Goal: Contribute content: Add original content to the website for others to see

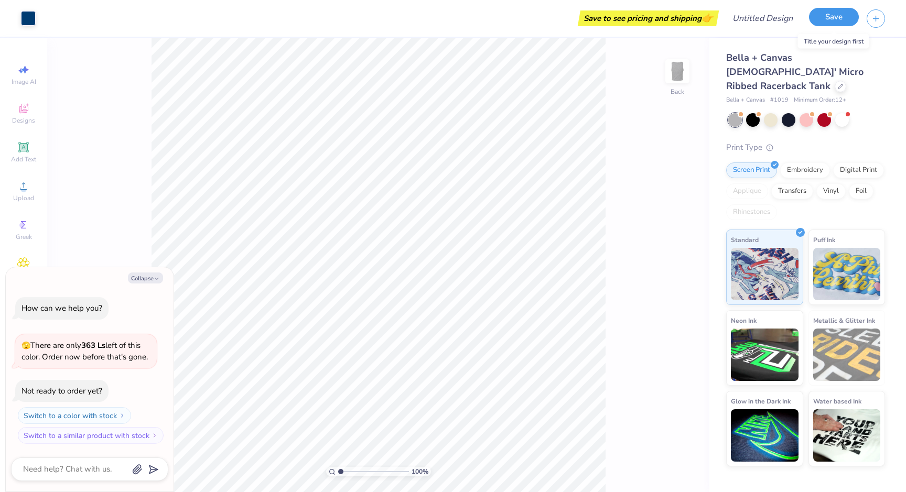
click at [828, 20] on button "Save" at bounding box center [834, 17] width 50 height 18
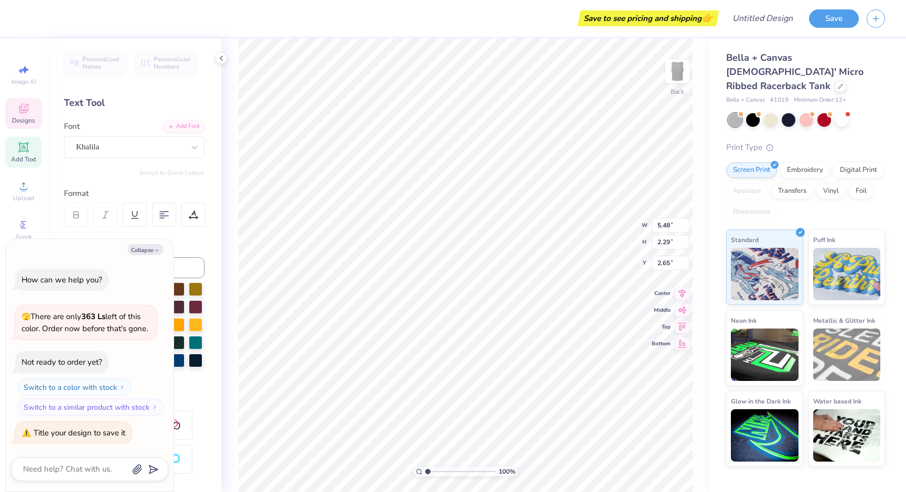
type textarea "x"
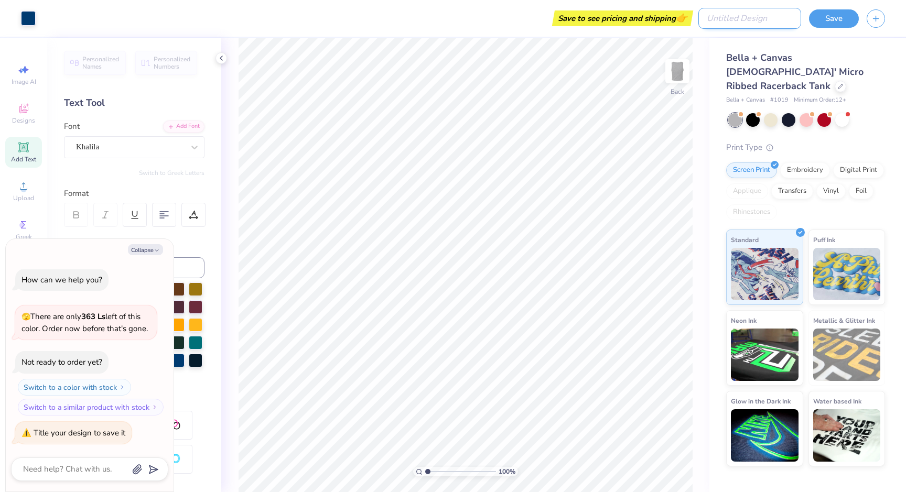
click at [778, 19] on input "Design Title" at bounding box center [750, 18] width 103 height 21
type input "T"
type textarea "x"
type input "Te"
type textarea "x"
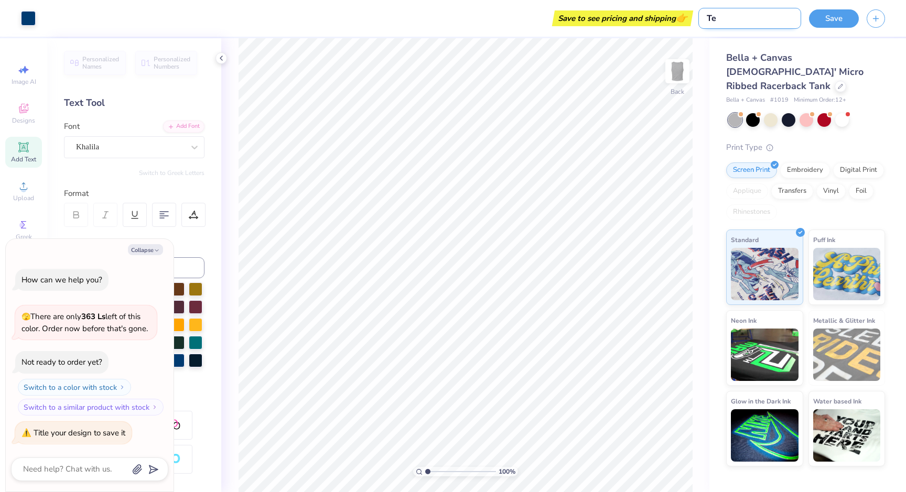
type input "Tes"
type textarea "x"
type input "Test"
type textarea "x"
type input "Test"
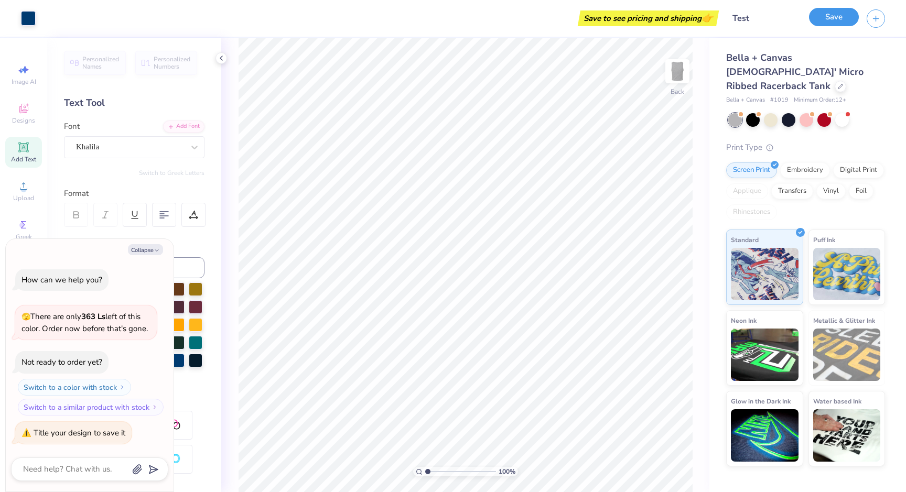
click at [847, 23] on button "Save" at bounding box center [834, 17] width 50 height 18
type textarea "x"
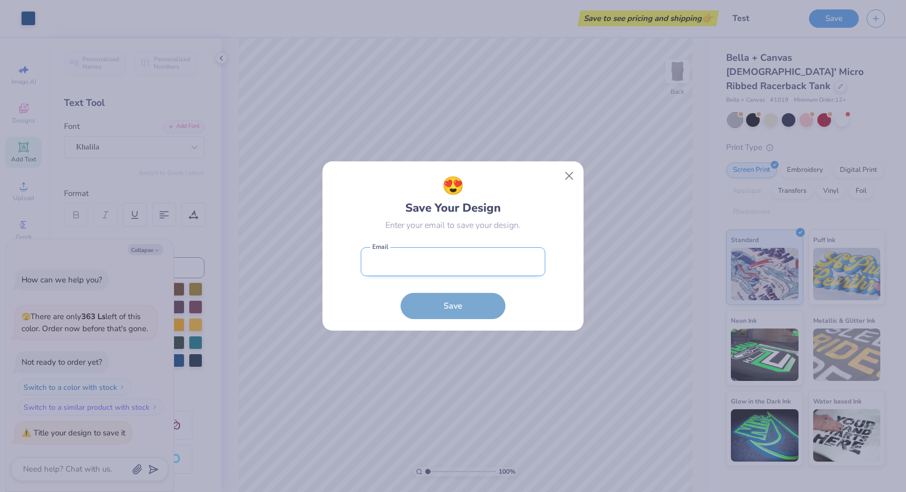
click at [473, 257] on input "email" at bounding box center [453, 262] width 185 height 29
type input "[DOMAIN_NAME][EMAIL_ADDRESS][DOMAIN_NAME]"
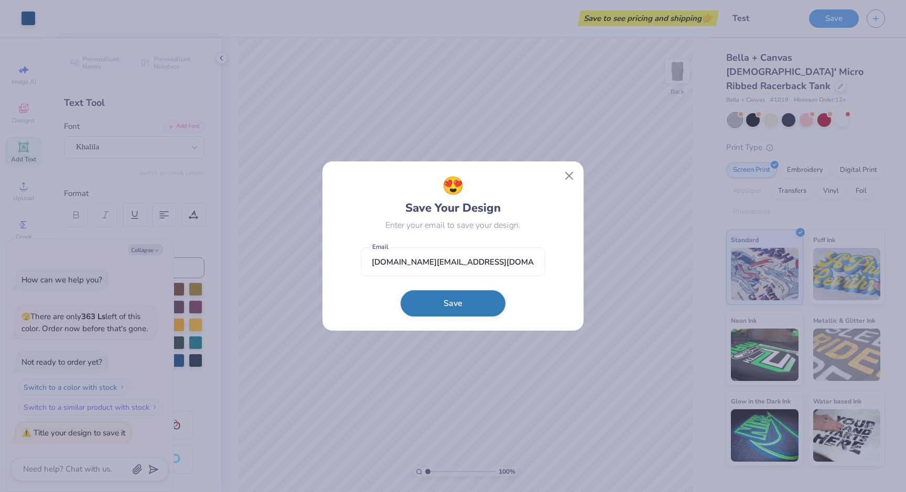
click at [463, 307] on button "Save" at bounding box center [453, 304] width 105 height 26
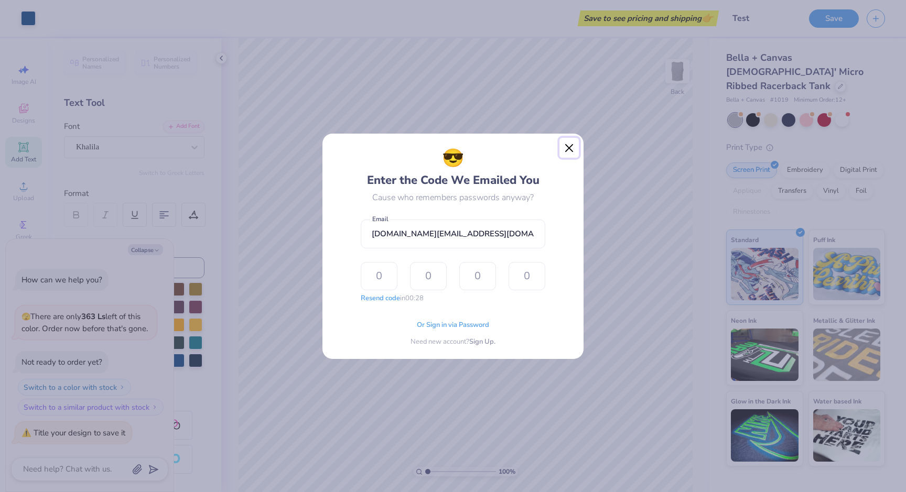
click at [568, 144] on button "Close" at bounding box center [570, 148] width 20 height 20
